Goal: Information Seeking & Learning: Check status

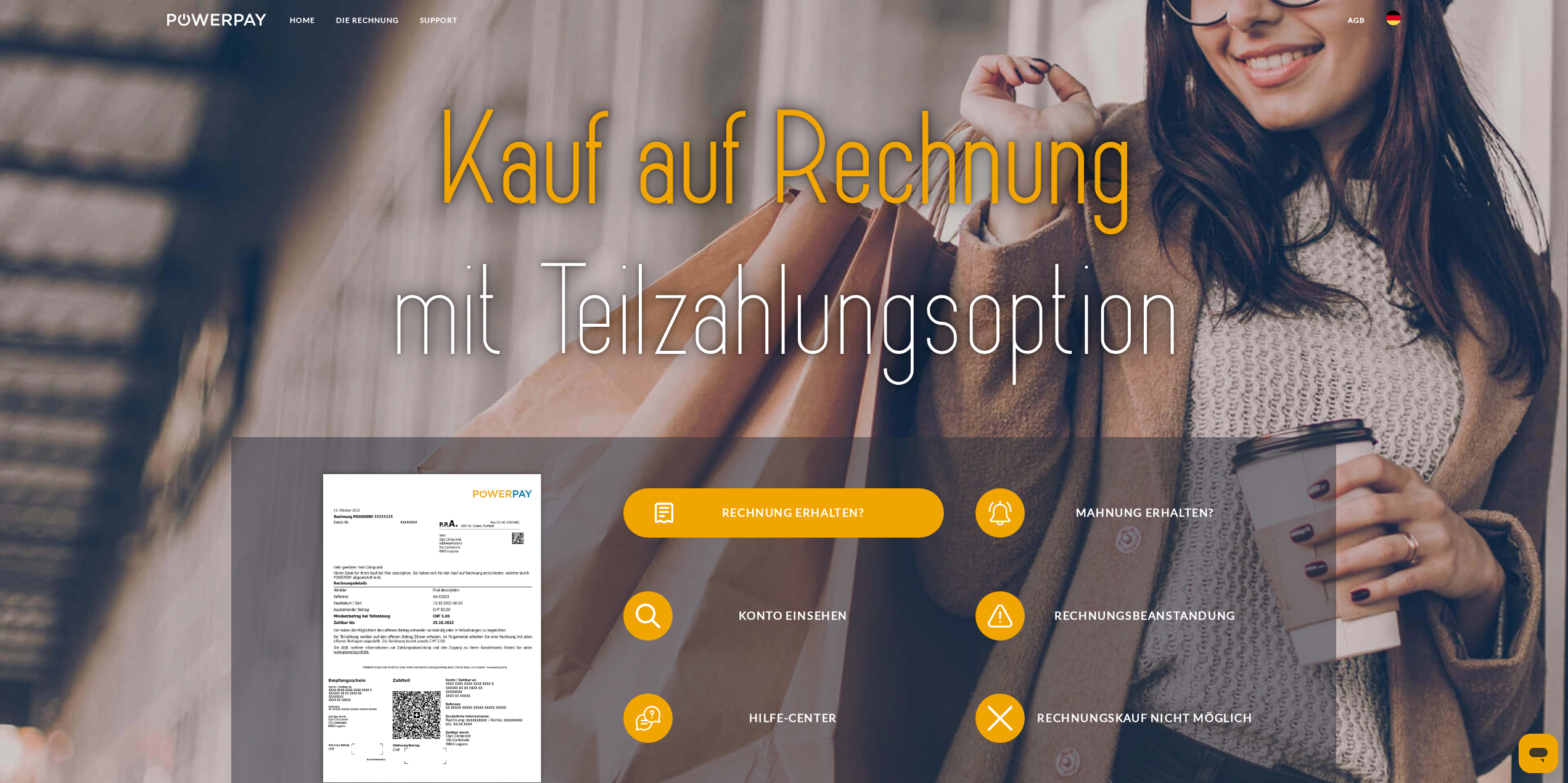
click at [816, 524] on span "Rechnung erhalten?" at bounding box center [793, 512] width 302 height 49
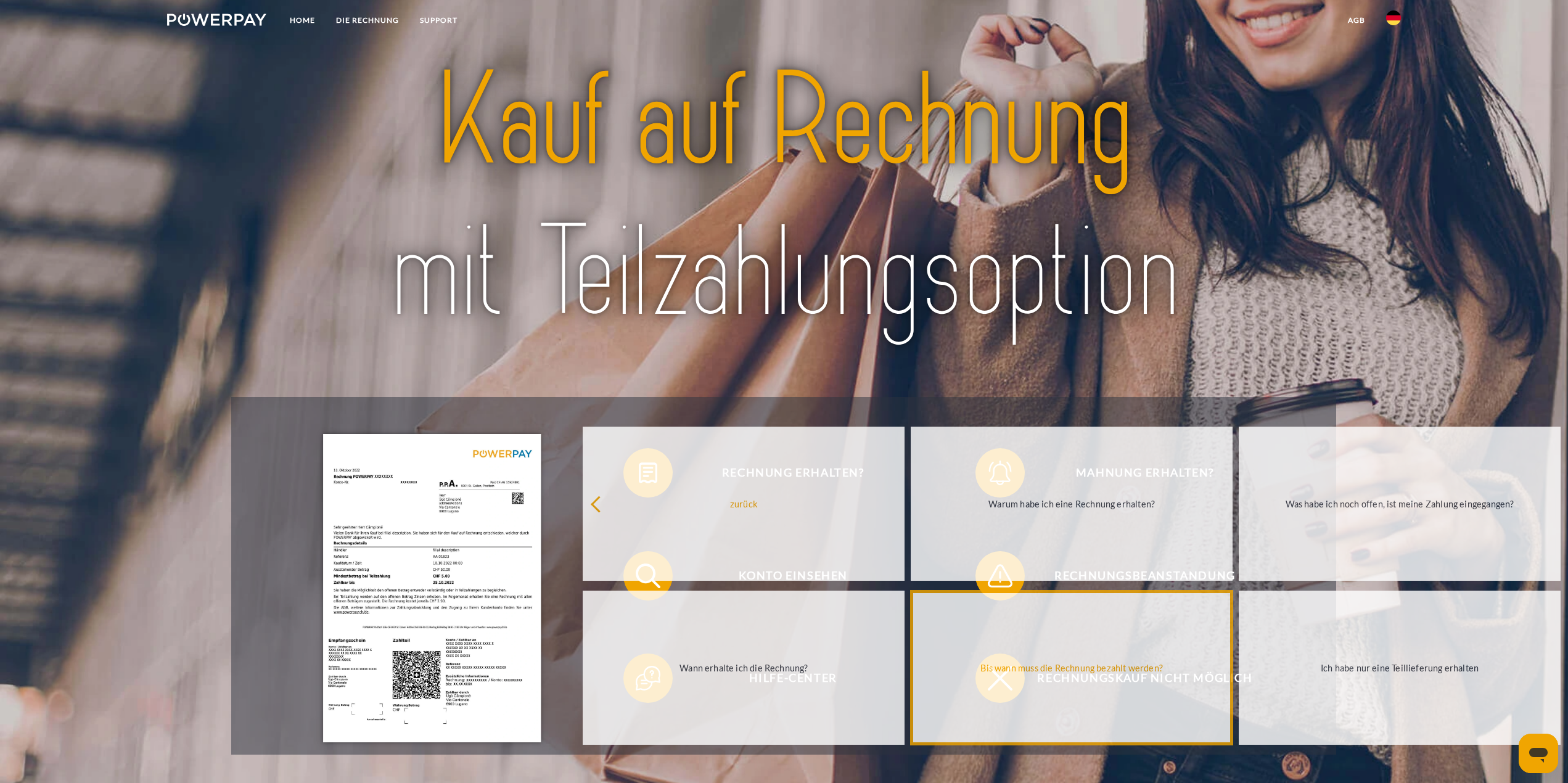
scroll to position [185, 0]
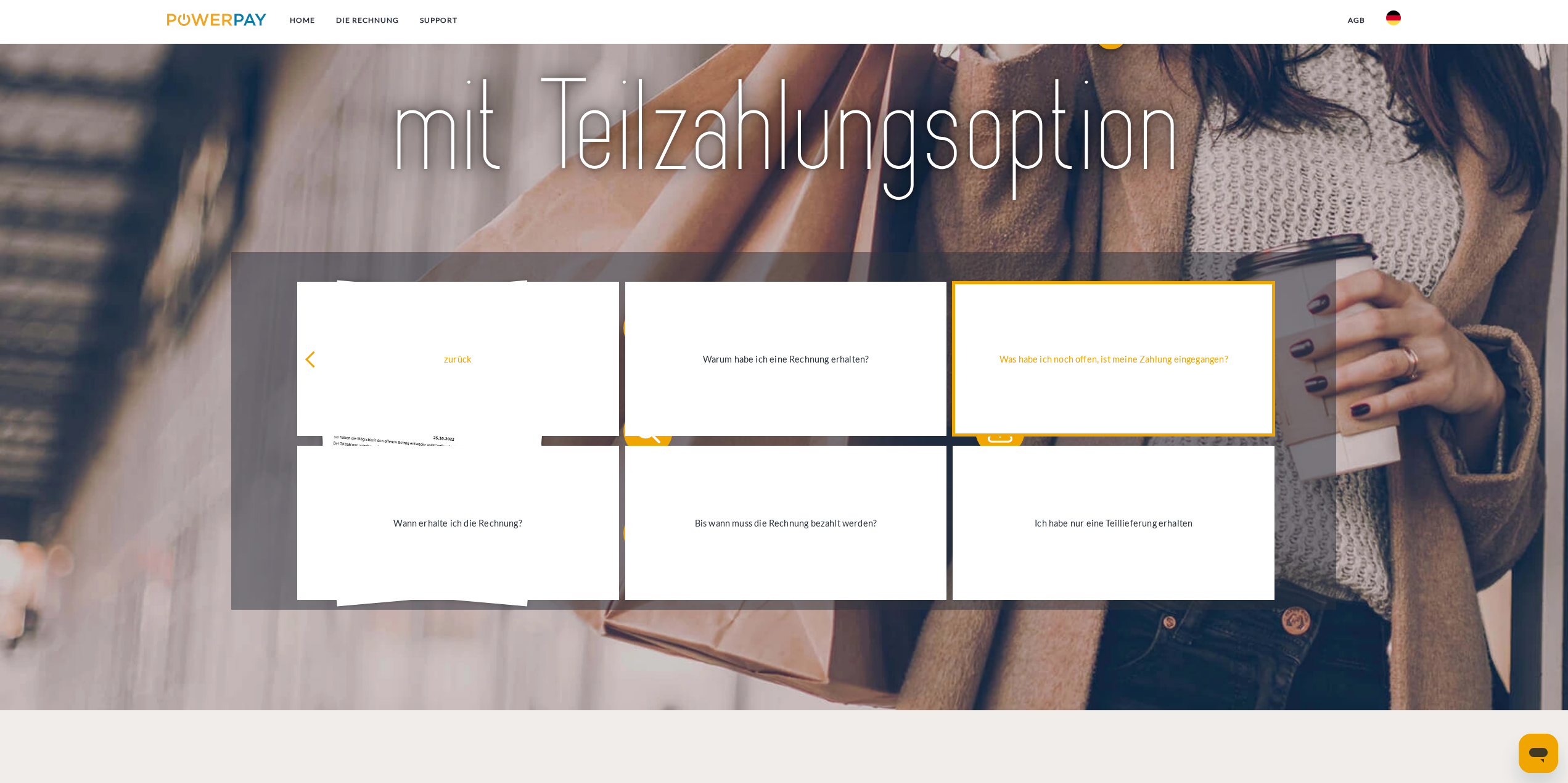
click at [1089, 361] on div "Was habe ich noch offen, ist meine Zahlung eingegangen?" at bounding box center [1113, 358] width 307 height 17
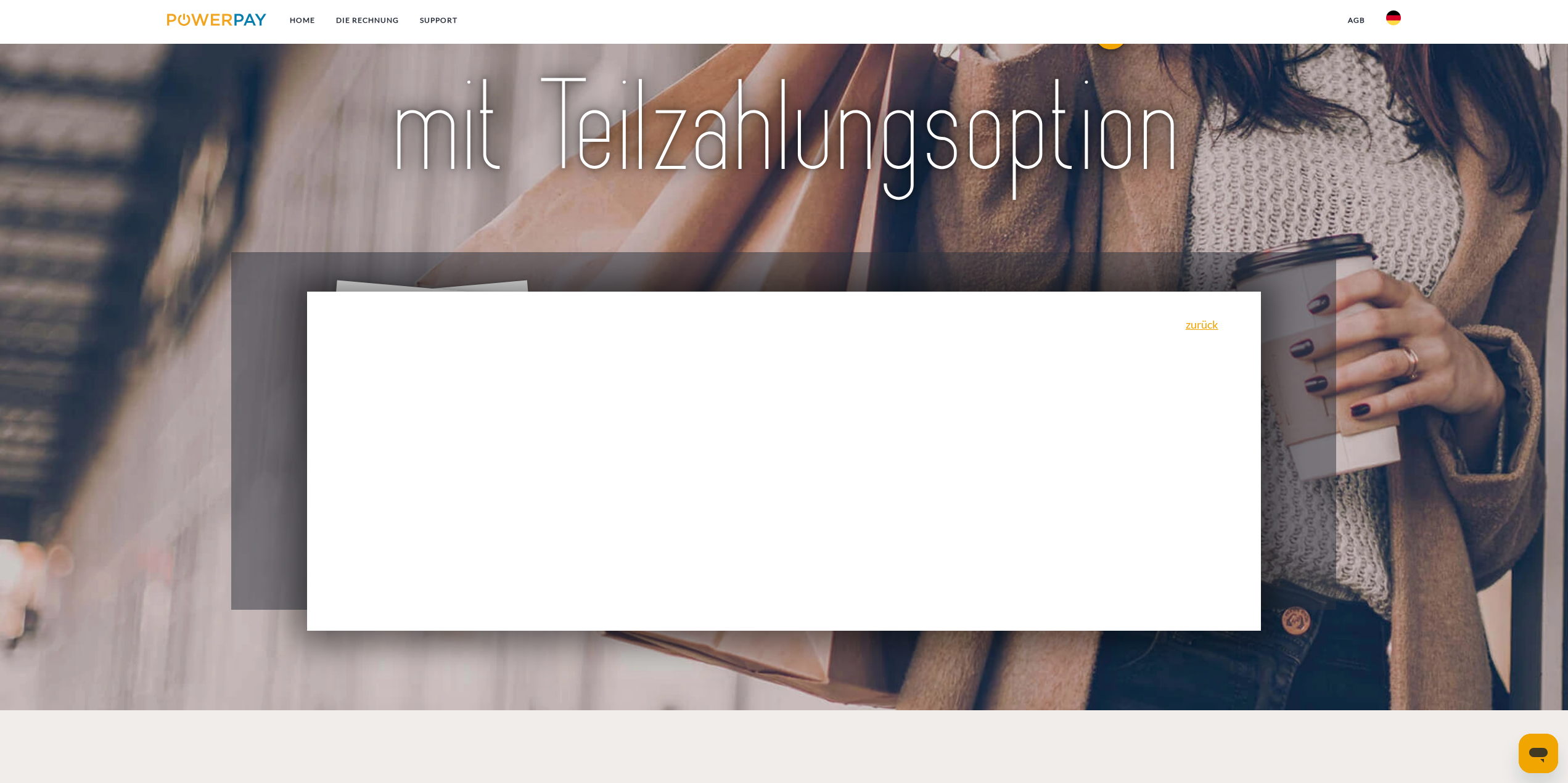
click at [1001, 400] on div "zurück Warum habe ich eine Rechnung erhalten? POWERPAY ist der Rechnungsherstel…" at bounding box center [784, 461] width 954 height 339
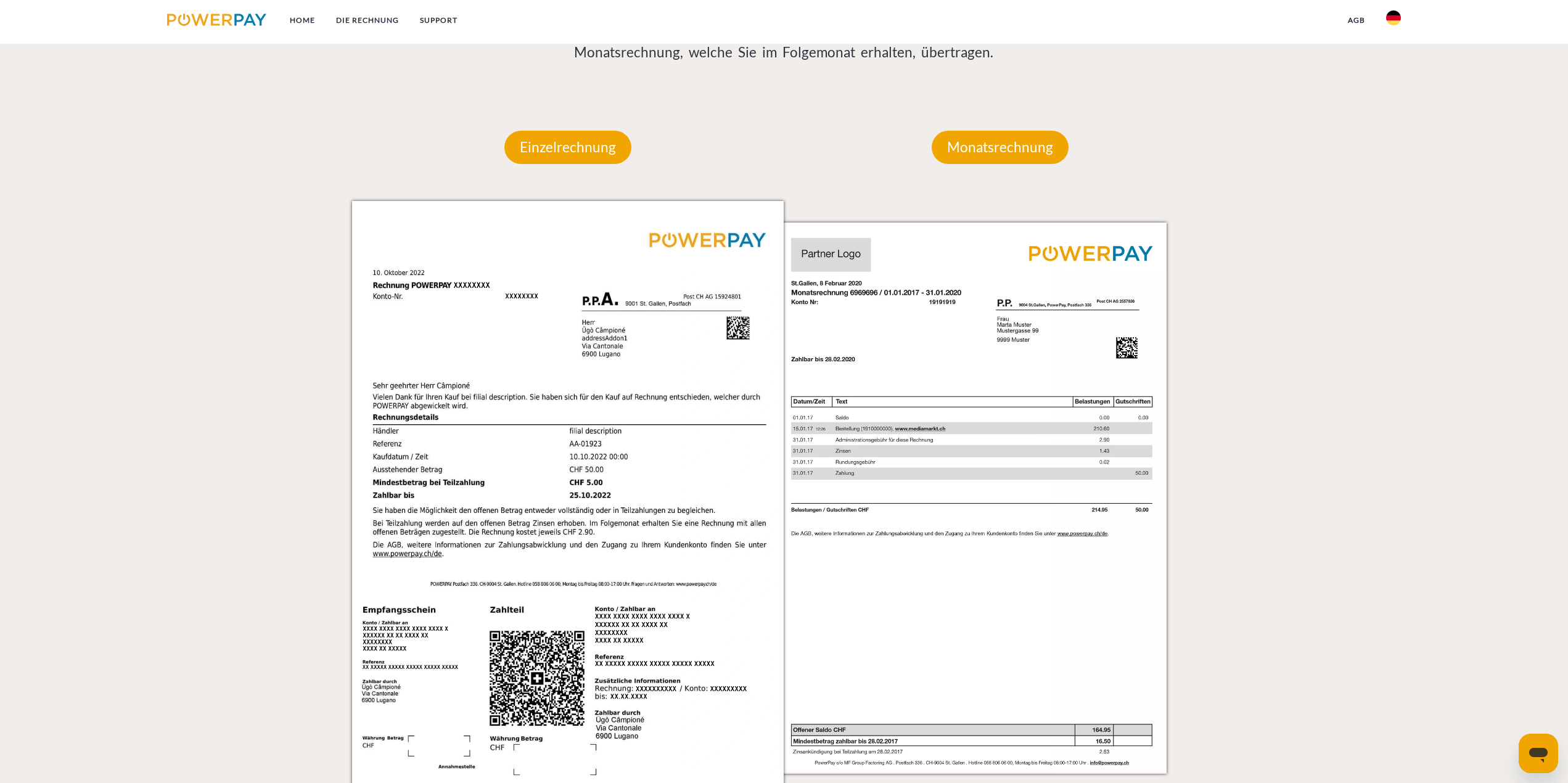
scroll to position [0, 0]
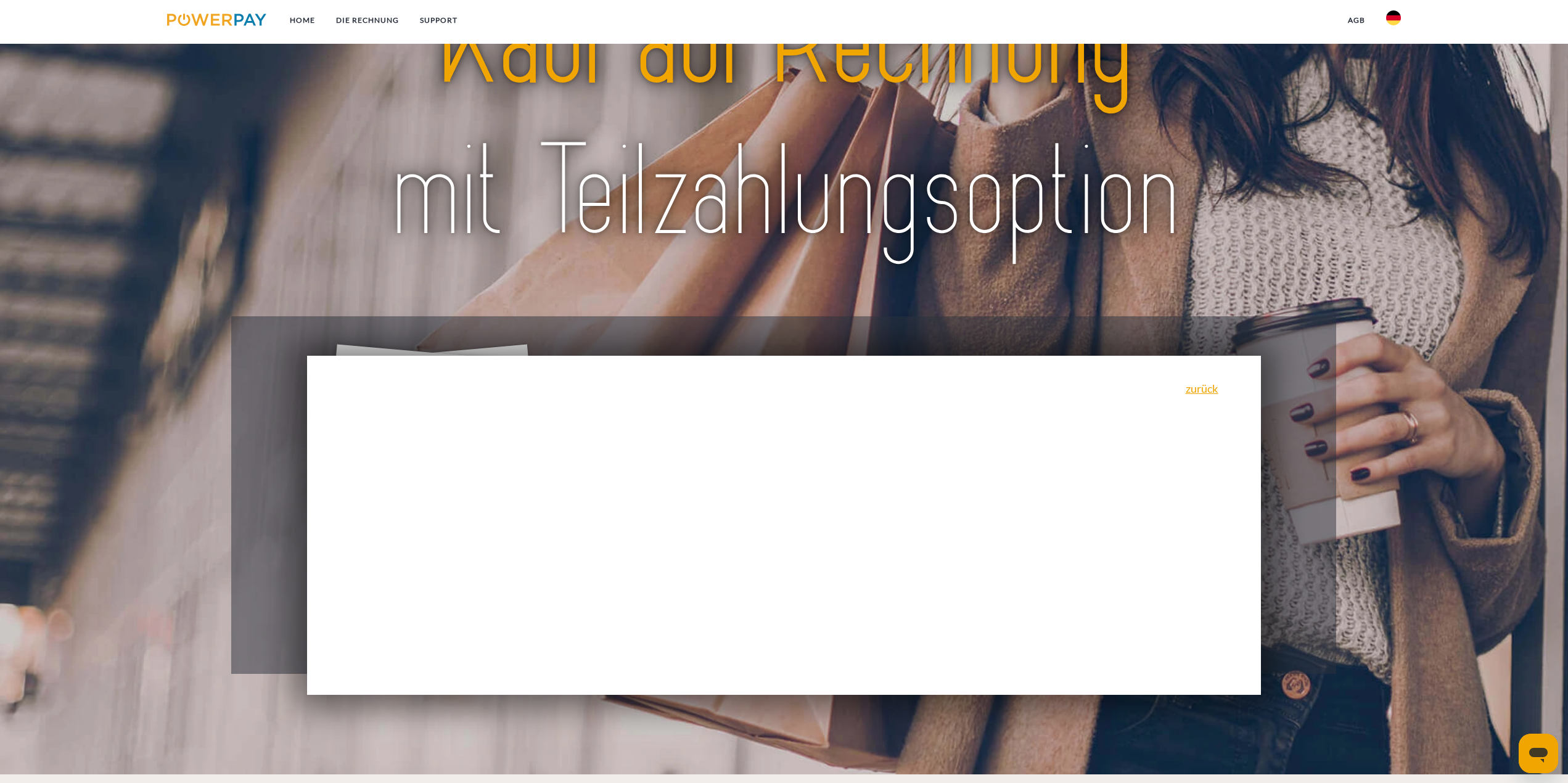
drag, startPoint x: 1017, startPoint y: 398, endPoint x: 1027, endPoint y: 291, distance: 107.5
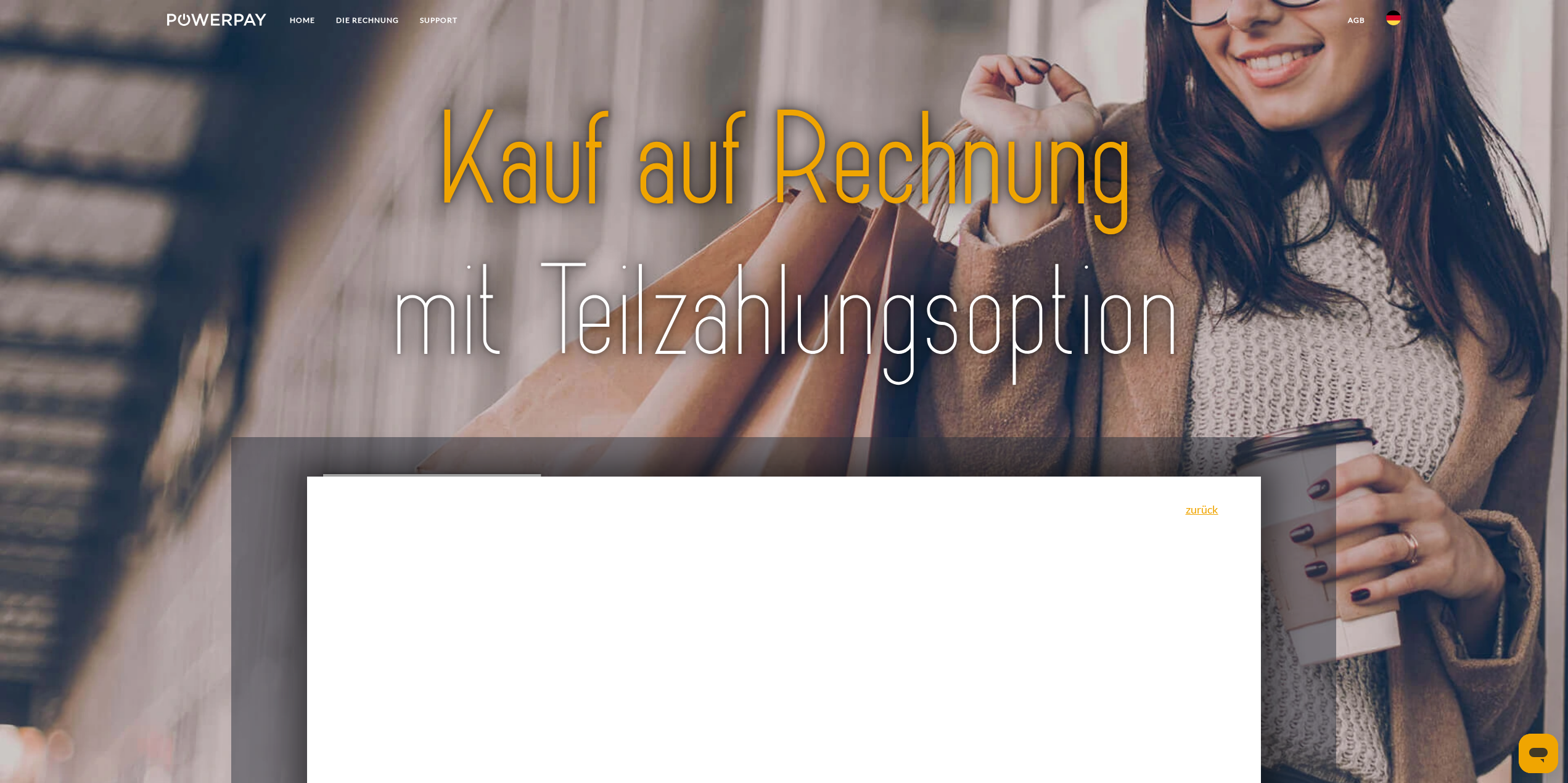
scroll to position [246, 0]
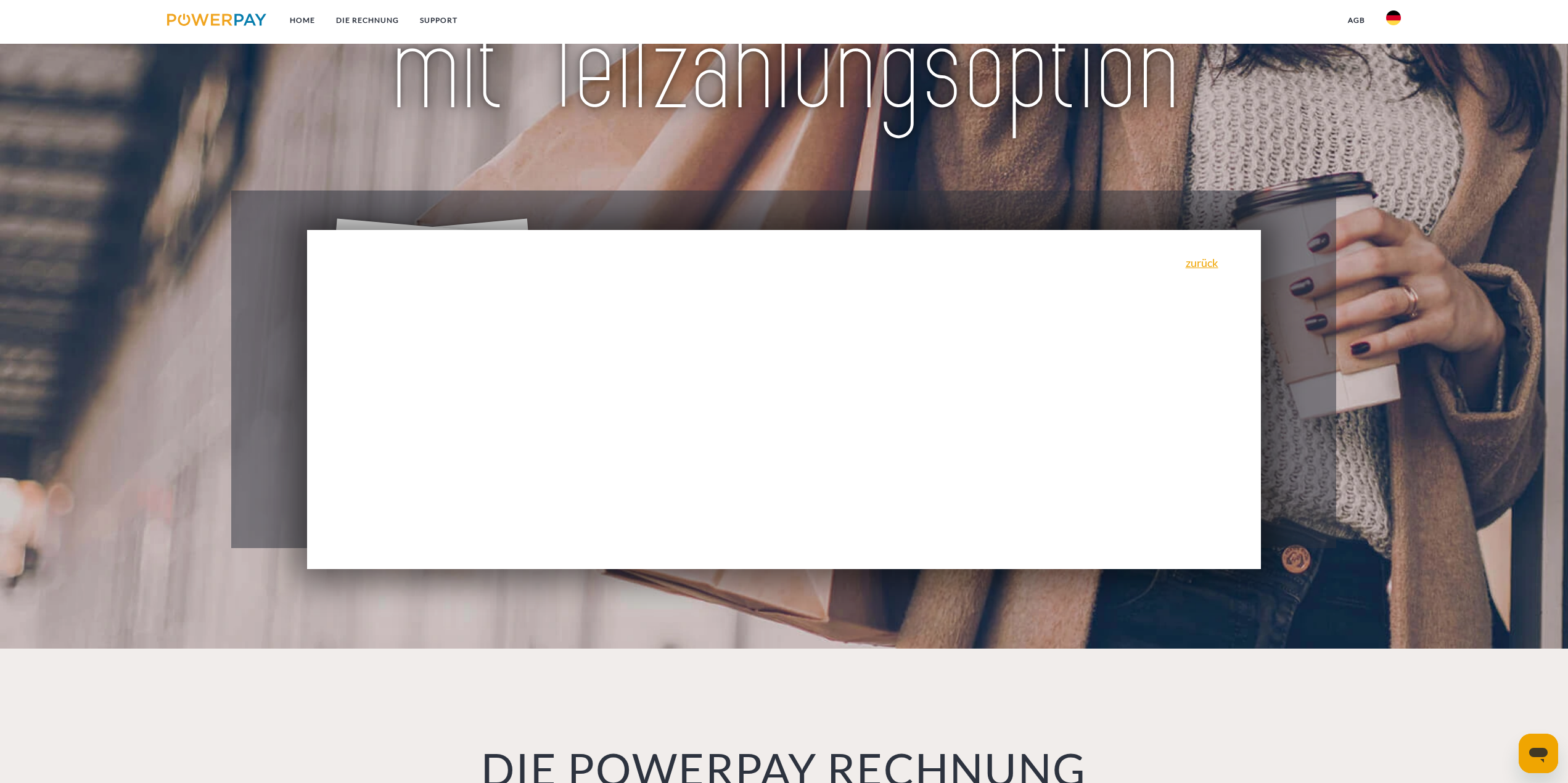
click at [876, 355] on div "zurück Warum habe ich eine Rechnung erhalten? POWERPAY ist der Rechnungsherstel…" at bounding box center [784, 399] width 954 height 339
click at [606, 321] on div "zurück Warum habe ich eine Rechnung erhalten? POWERPAY ist der Rechnungsherstel…" at bounding box center [784, 399] width 954 height 339
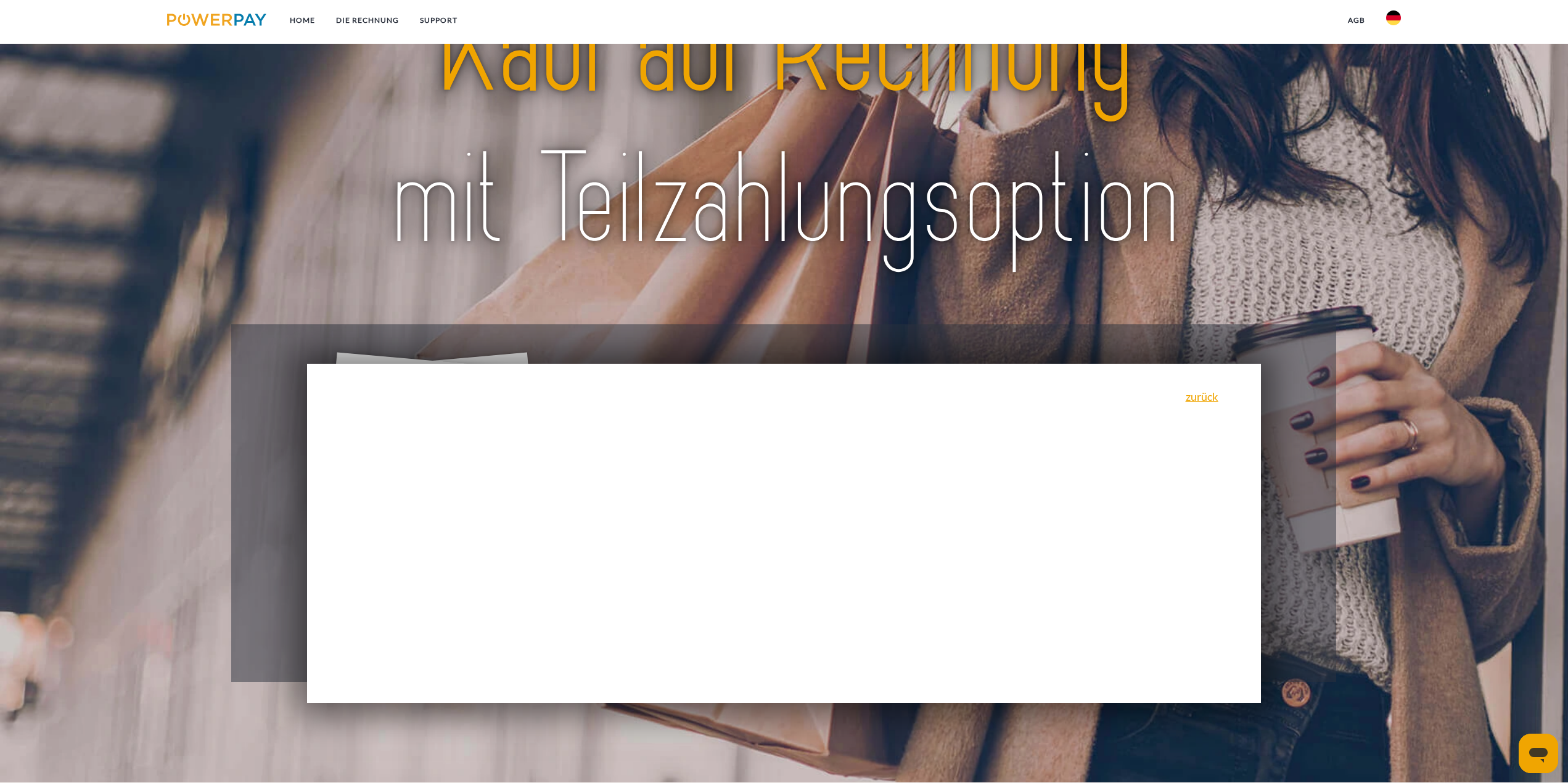
scroll to position [124, 0]
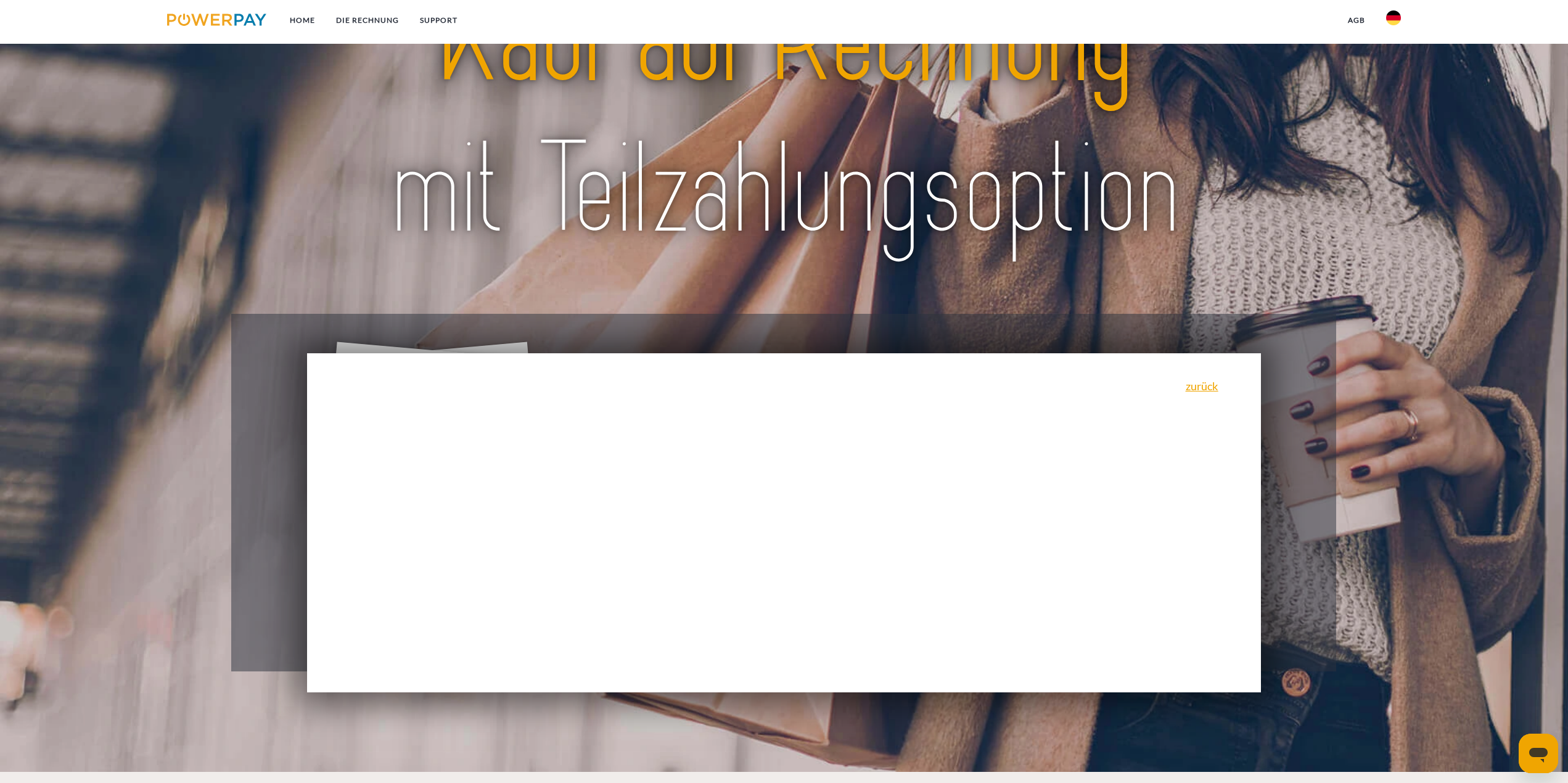
click at [1195, 397] on div "zurück Warum habe ich eine Rechnung erhalten? POWERPAY ist der Rechnungsherstel…" at bounding box center [784, 522] width 954 height 339
click at [1198, 389] on link "zurück" at bounding box center [1201, 385] width 33 height 11
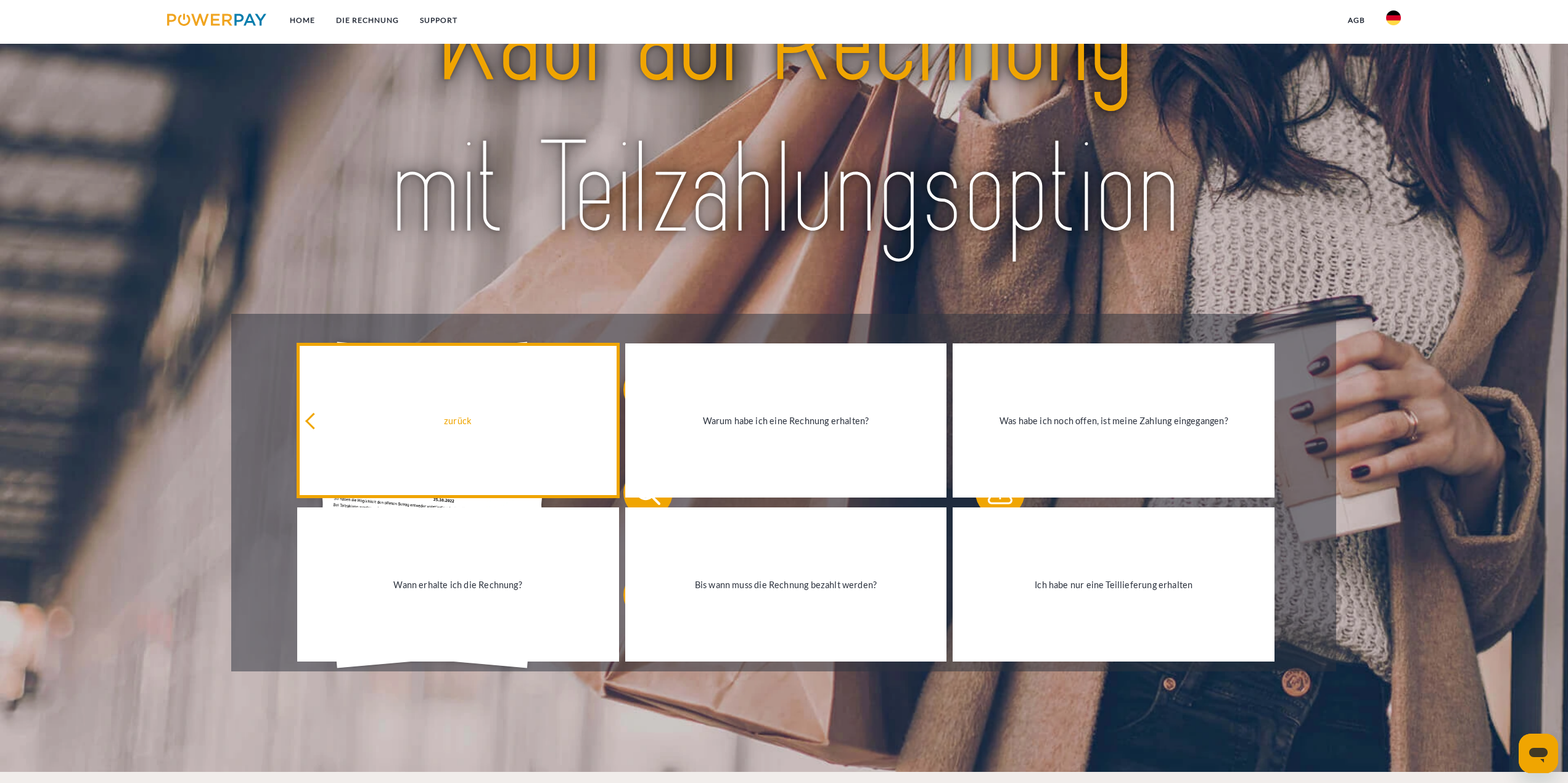
click at [535, 420] on div "zurück" at bounding box center [458, 420] width 307 height 17
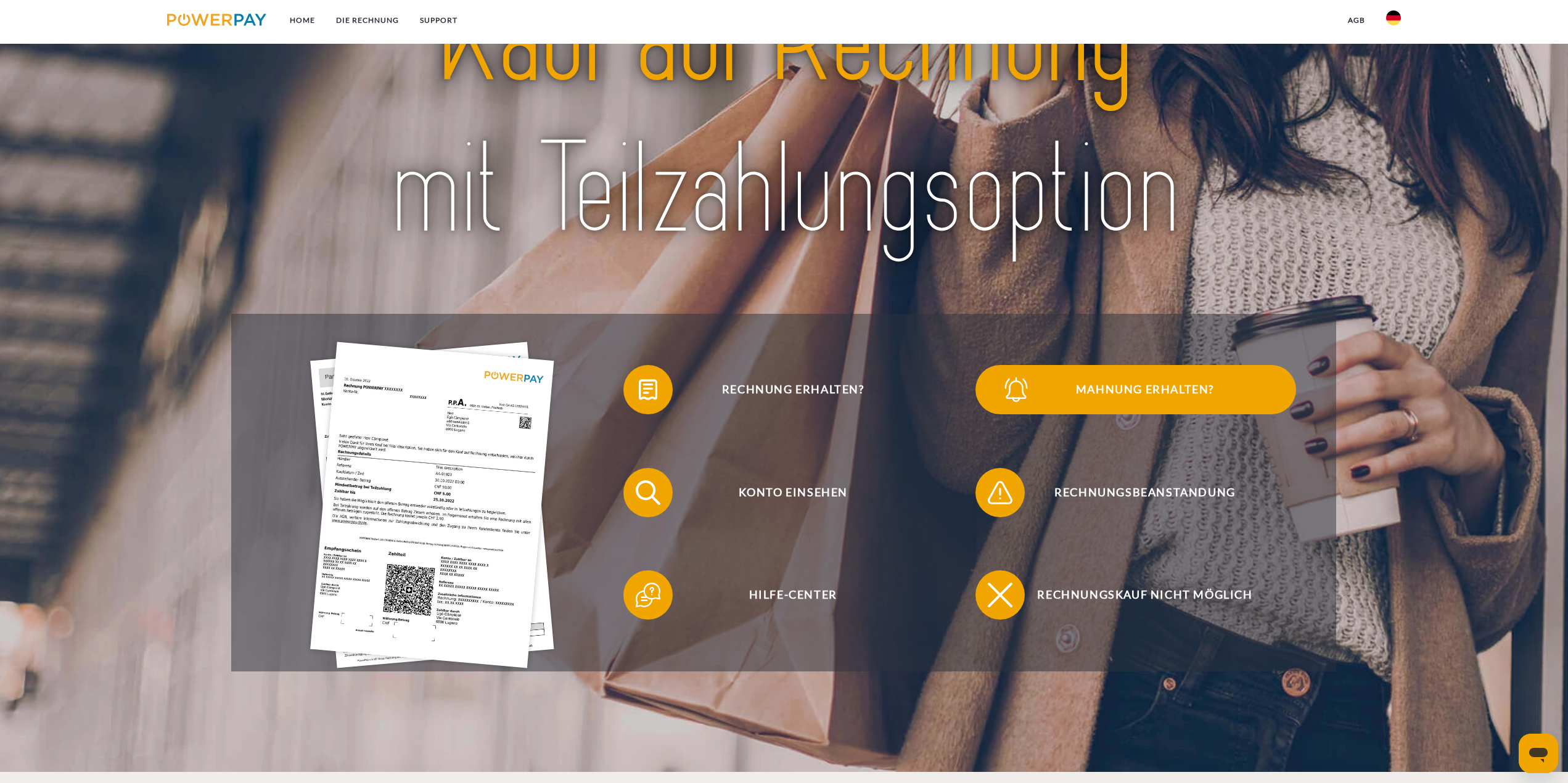
click at [1073, 395] on span "Mahnung erhalten?" at bounding box center [1145, 389] width 302 height 49
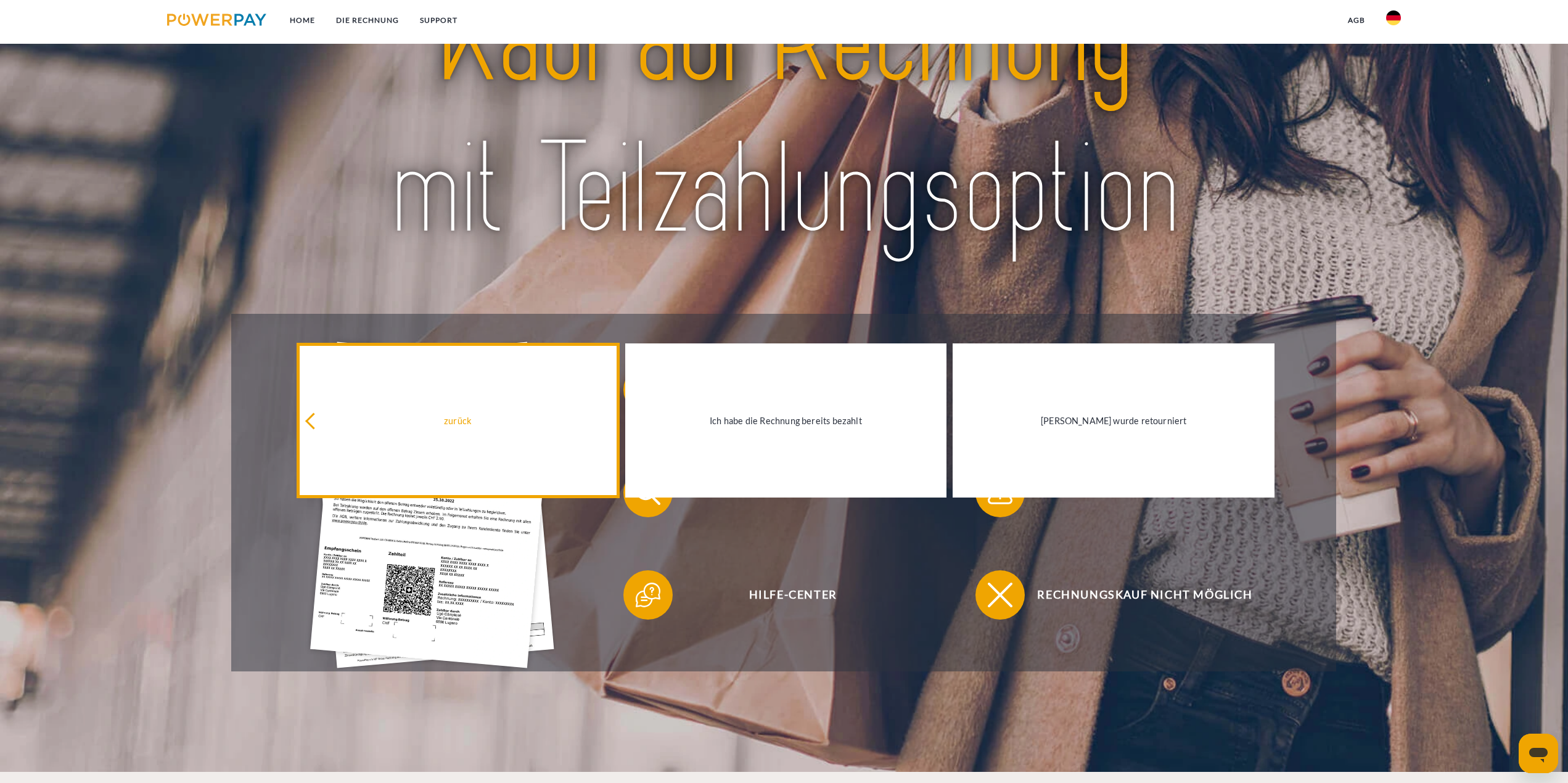
click at [309, 420] on icon at bounding box center [313, 420] width 17 height 17
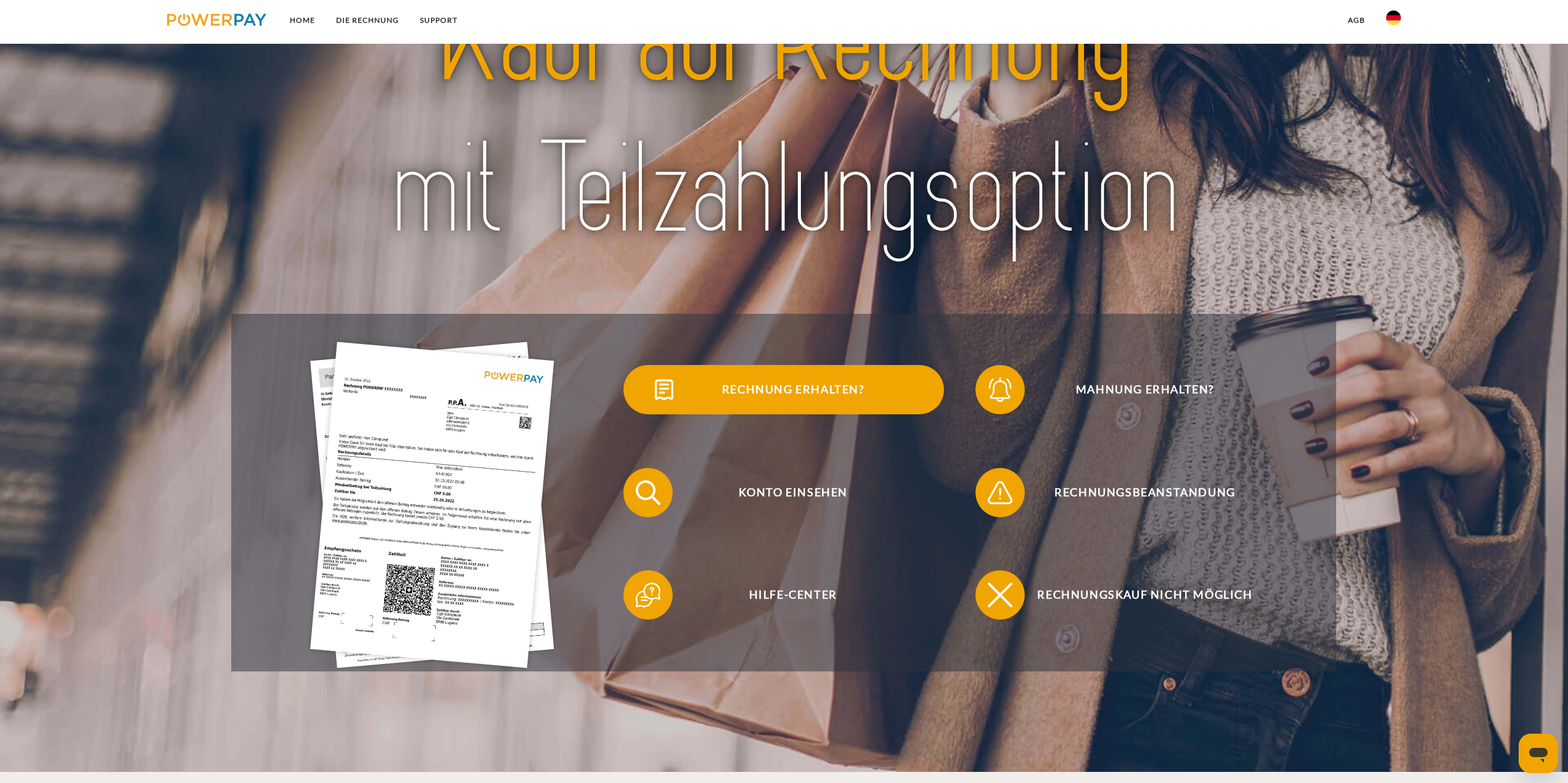
click at [721, 405] on span "Rechnung erhalten?" at bounding box center [793, 389] width 302 height 49
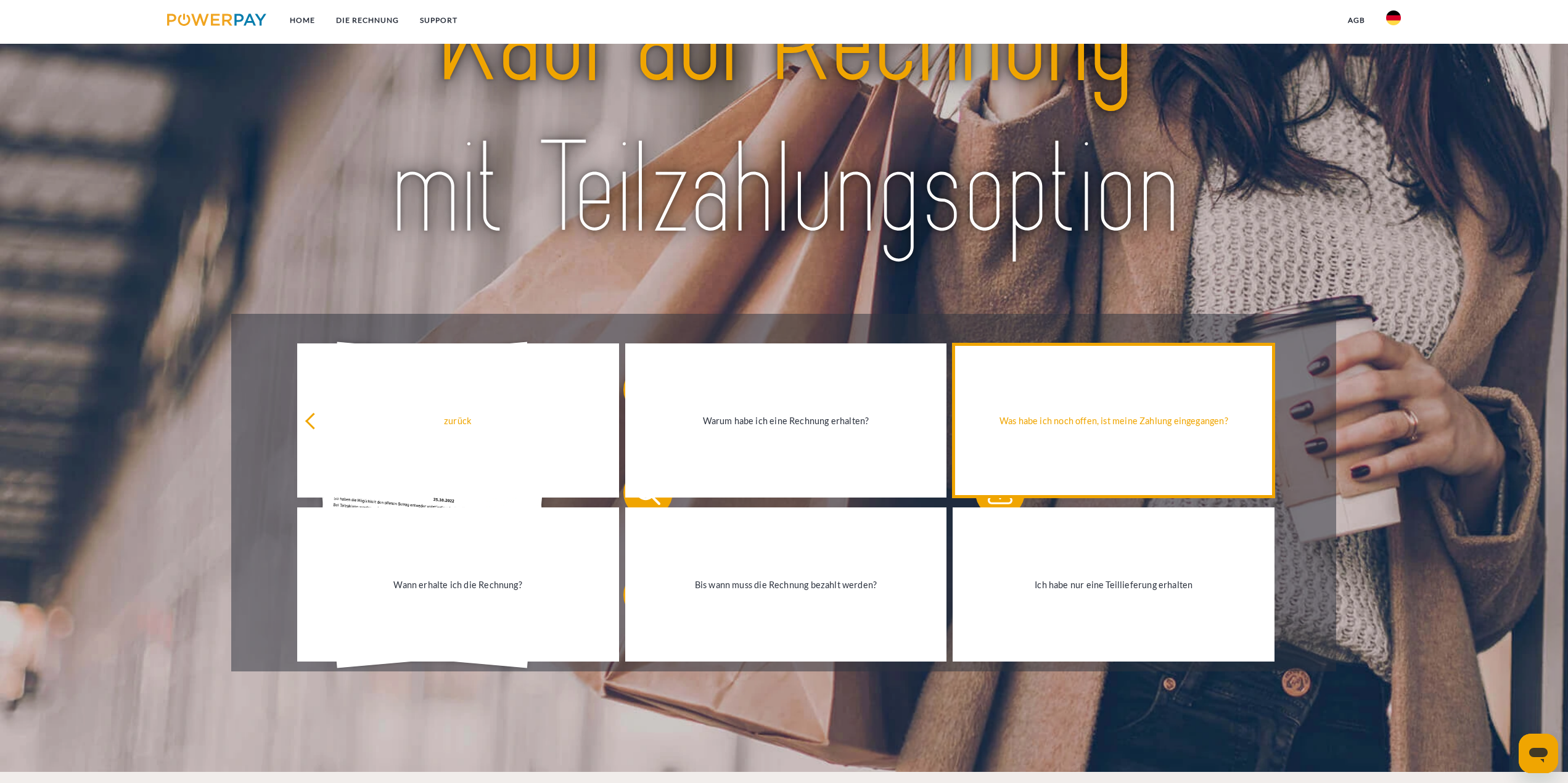
click at [1115, 410] on link "Was habe ich noch offen, ist meine Zahlung eingegangen?" at bounding box center [1113, 420] width 322 height 154
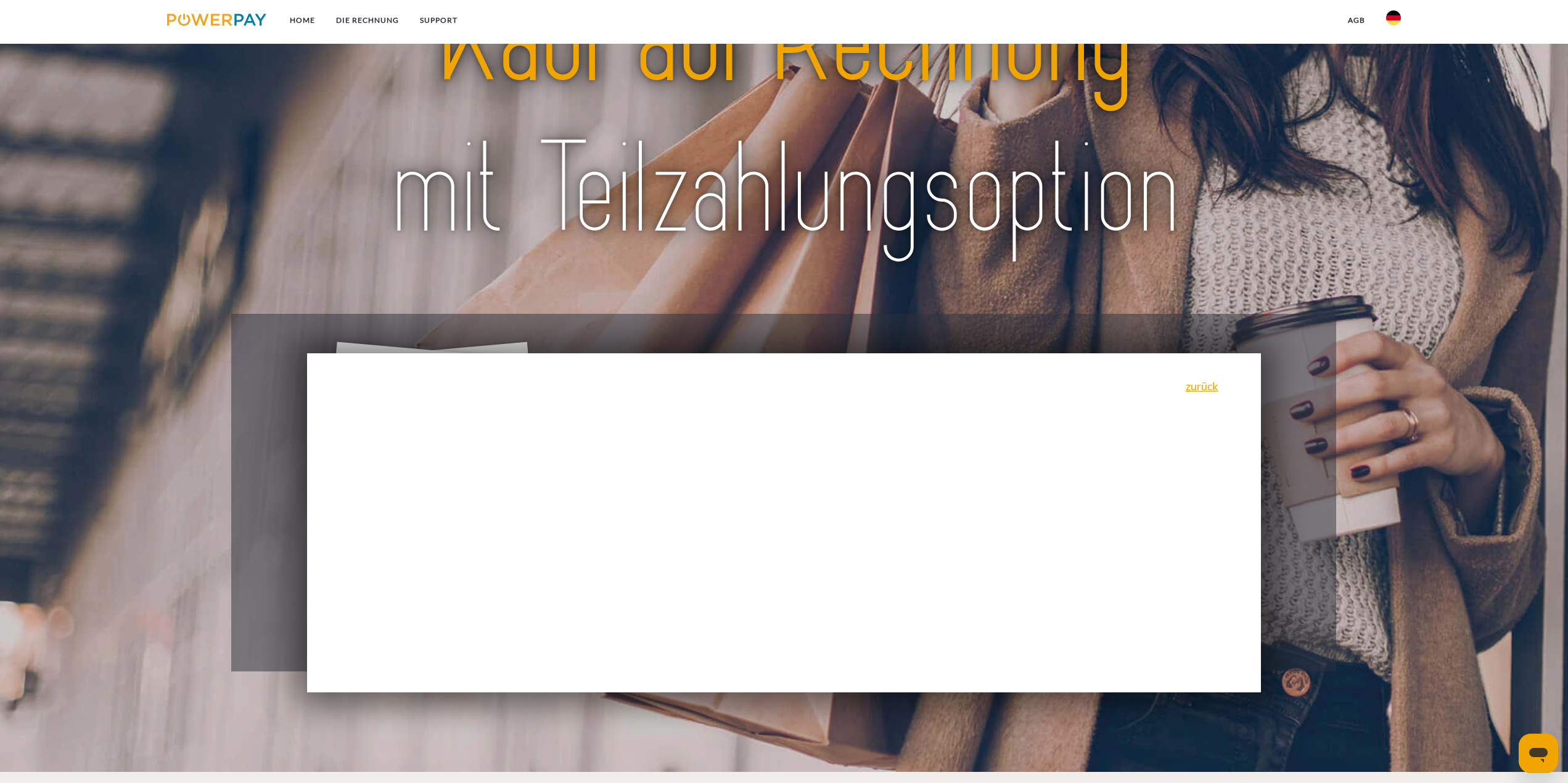
click at [975, 455] on div "zurück Warum habe ich eine Rechnung erhalten? POWERPAY ist der Rechnungsherstel…" at bounding box center [784, 522] width 954 height 339
click at [1201, 388] on link "zurück" at bounding box center [1201, 385] width 33 height 11
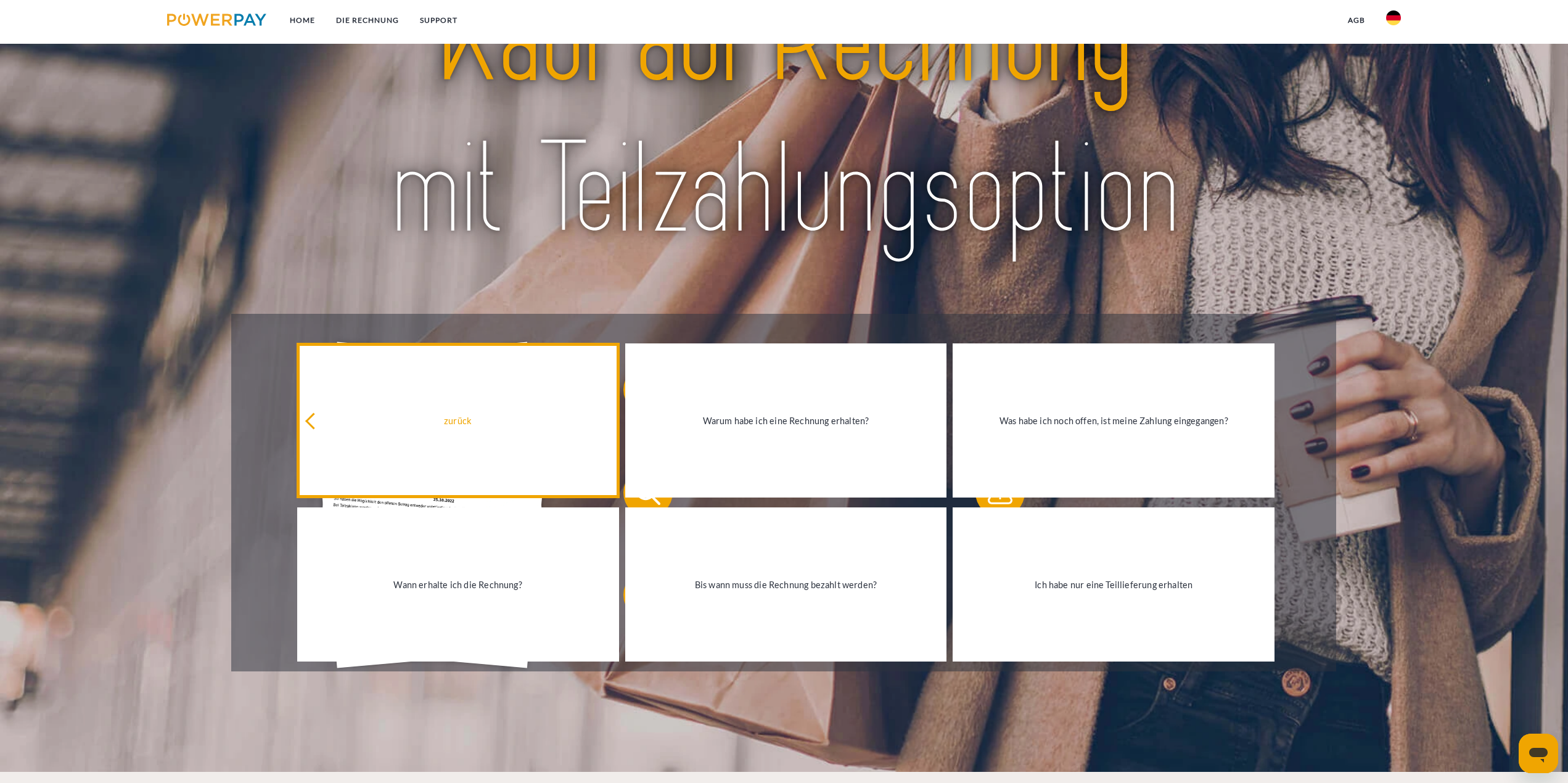
click at [328, 410] on link "zurück" at bounding box center [458, 420] width 322 height 154
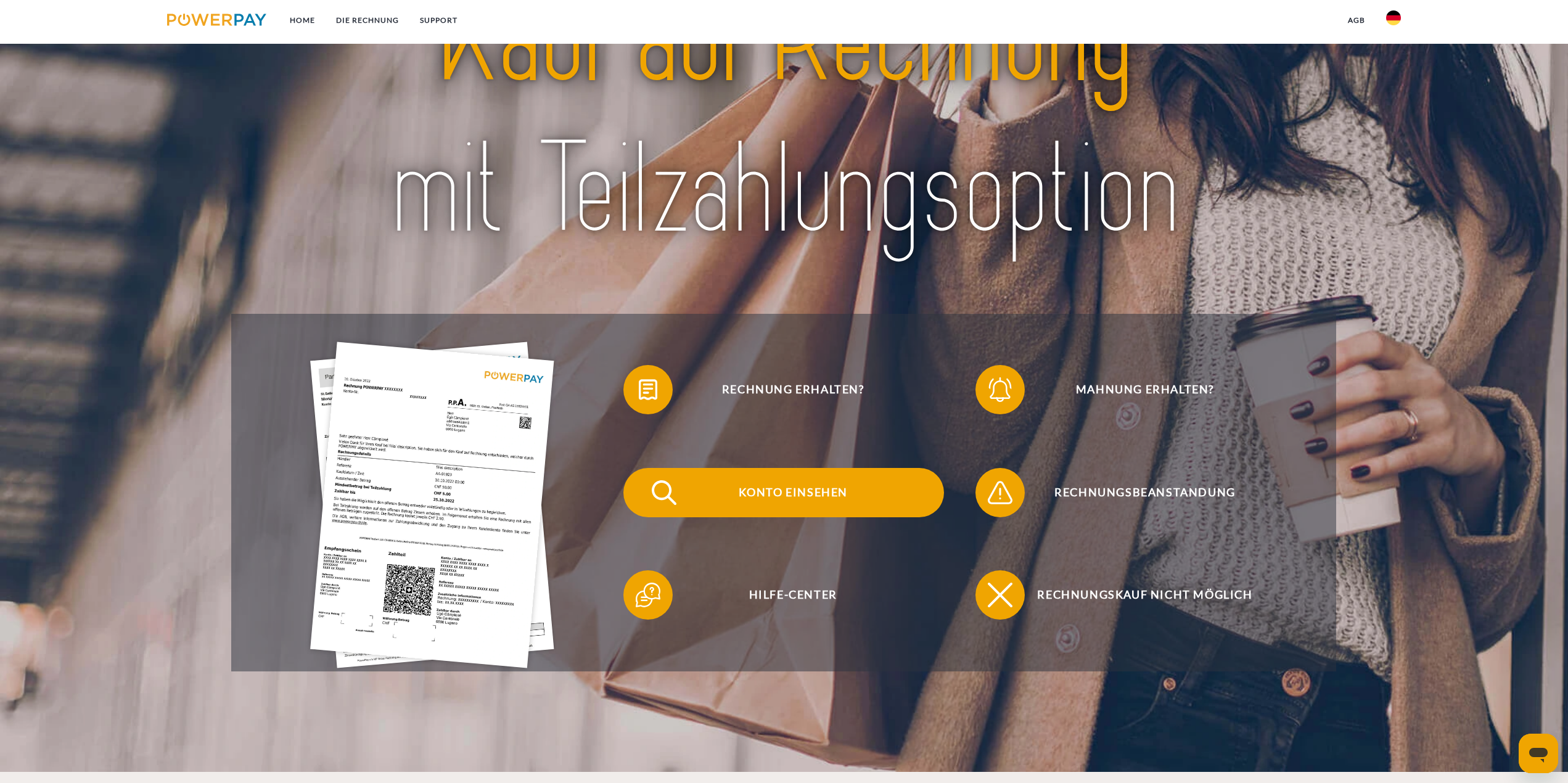
click at [808, 500] on span "Konto einsehen" at bounding box center [793, 492] width 302 height 49
